Goal: Transaction & Acquisition: Purchase product/service

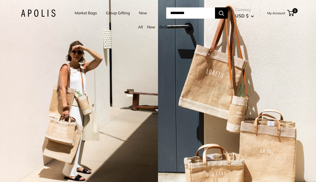
click at [77, 11] on link "Market Bags" at bounding box center [86, 12] width 22 height 7
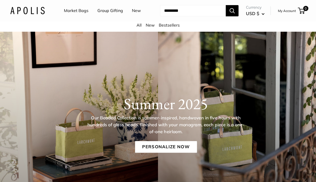
click at [171, 10] on input "Search..." at bounding box center [193, 10] width 66 height 11
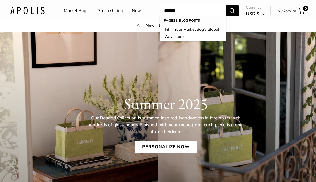
type input "******"
